Goal: Find specific page/section: Find specific page/section

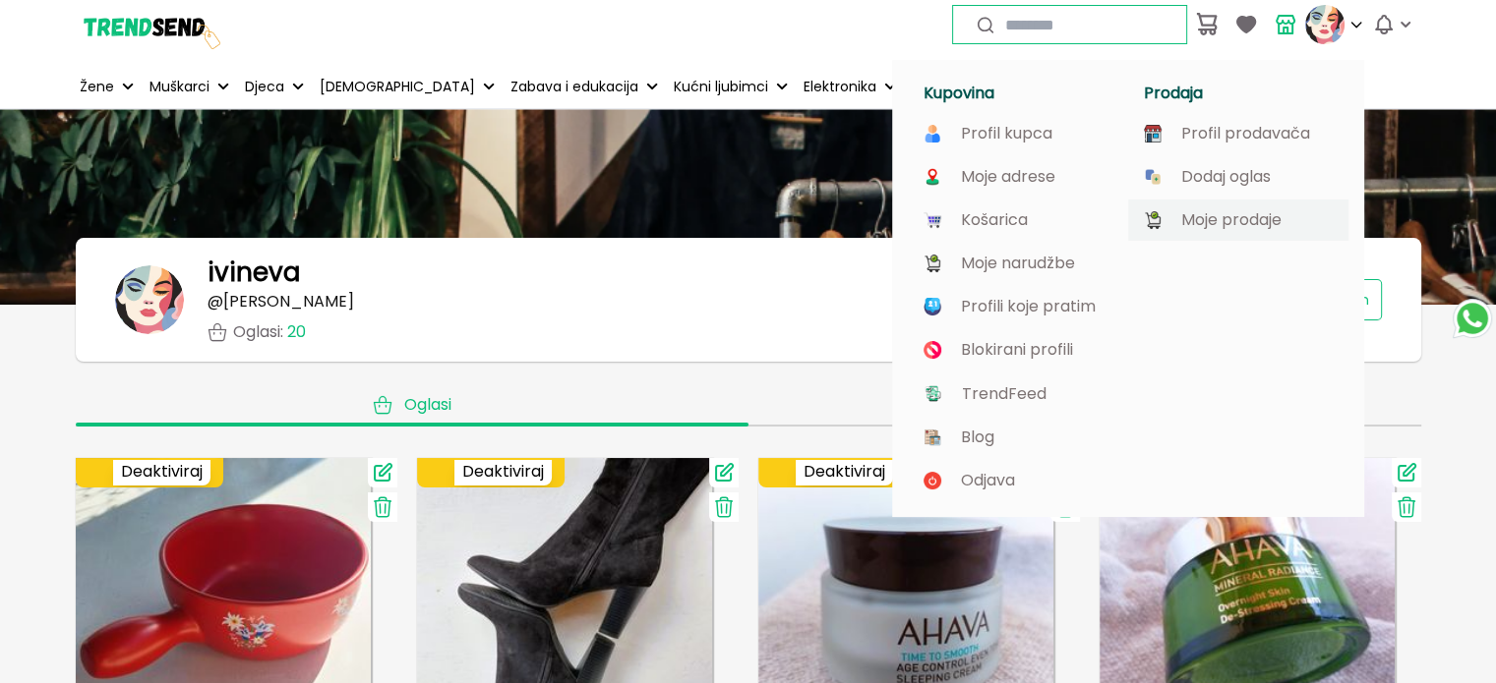
click at [1251, 219] on p "Moje prodaje" at bounding box center [1231, 220] width 100 height 18
